Goal: Task Accomplishment & Management: Manage account settings

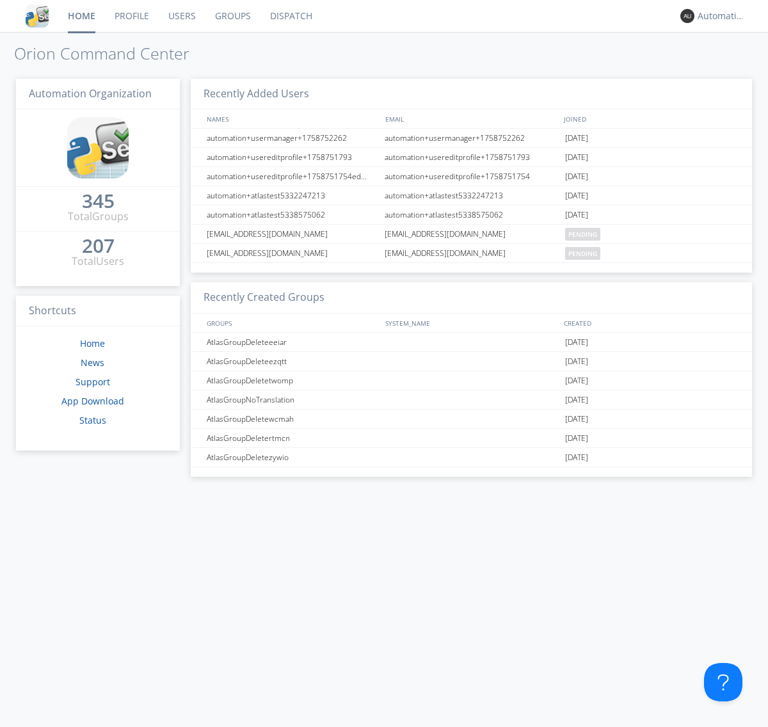
click at [290, 16] on link "Dispatch" at bounding box center [291, 16] width 61 height 32
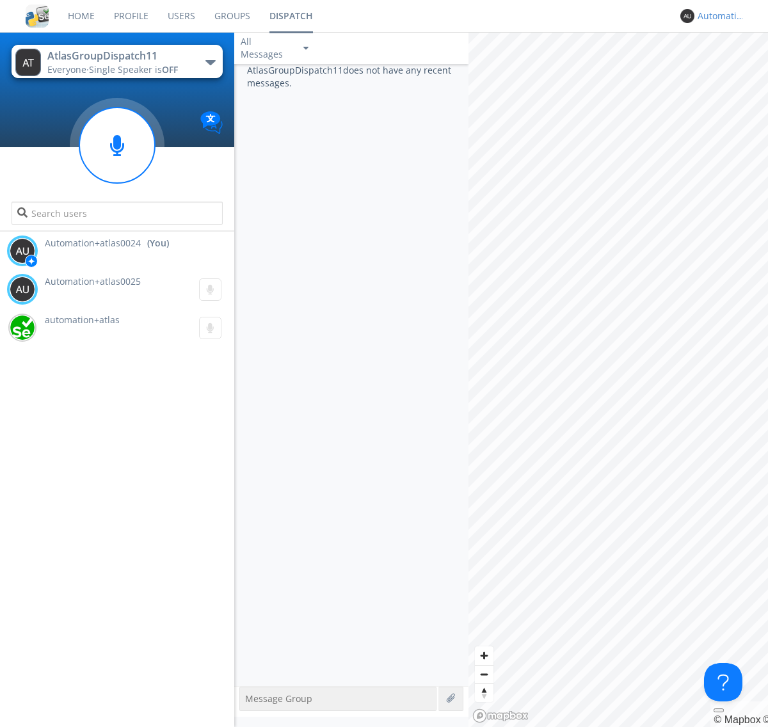
click at [718, 16] on div "Automation+atlas0024" at bounding box center [722, 16] width 48 height 13
click at [728, 67] on div "Log Out" at bounding box center [728, 67] width 66 height 23
